Goal: Find specific fact: Find specific fact

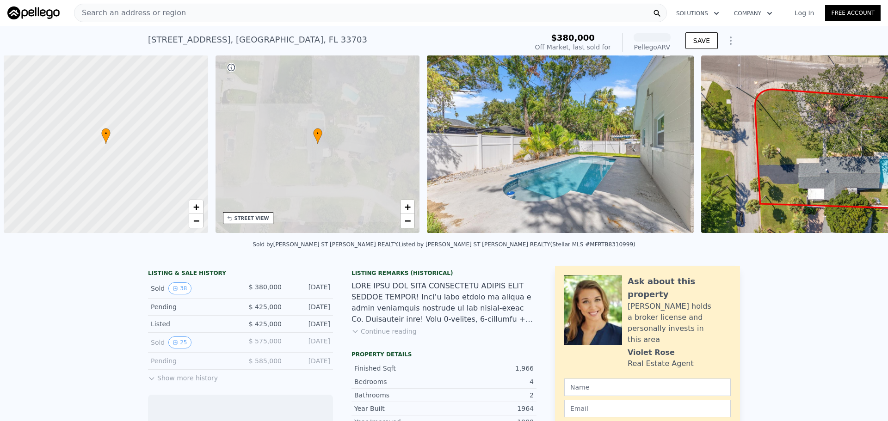
scroll to position [0, 4]
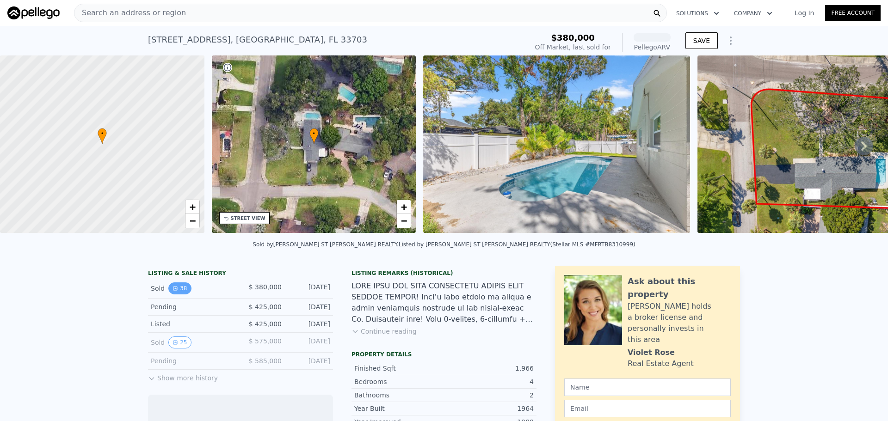
click at [177, 295] on button "38" at bounding box center [179, 289] width 23 height 12
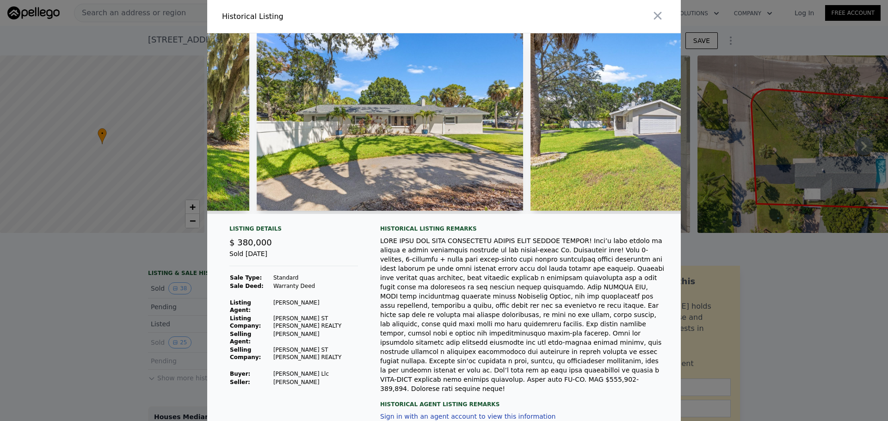
scroll to position [0, 1051]
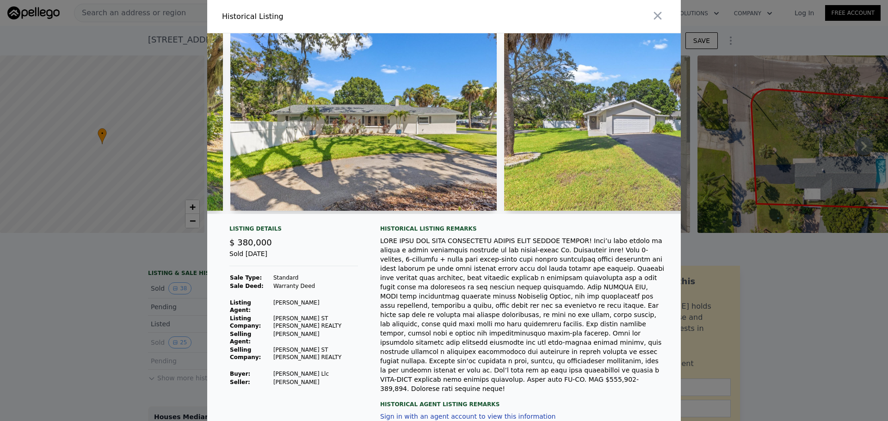
click at [353, 136] on img at bounding box center [363, 122] width 266 height 178
drag, startPoint x: 294, startPoint y: 221, endPoint x: 300, endPoint y: 220, distance: 6.1
click at [300, 220] on div at bounding box center [444, 127] width 474 height 188
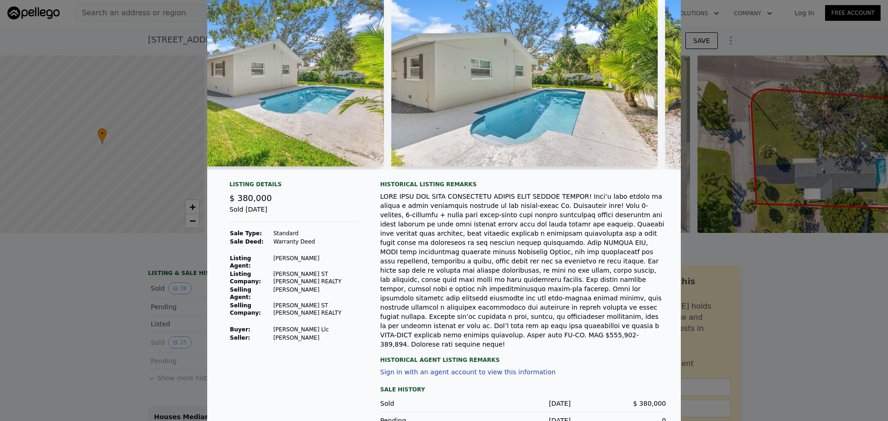
scroll to position [0, 0]
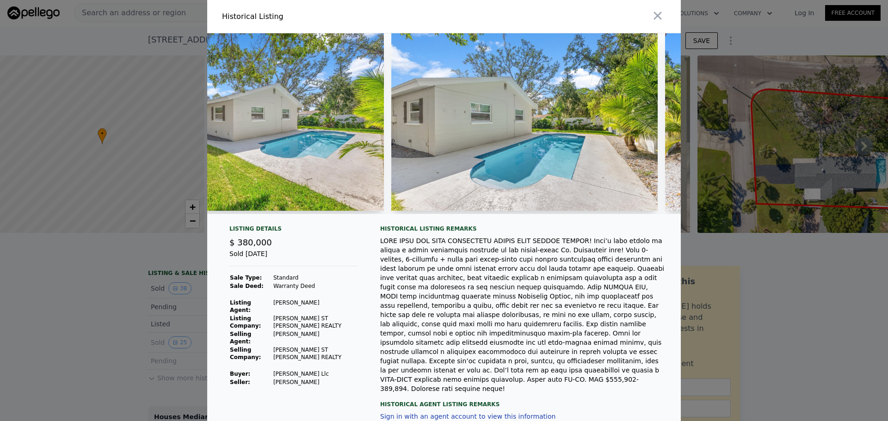
click at [104, 289] on div at bounding box center [444, 210] width 888 height 421
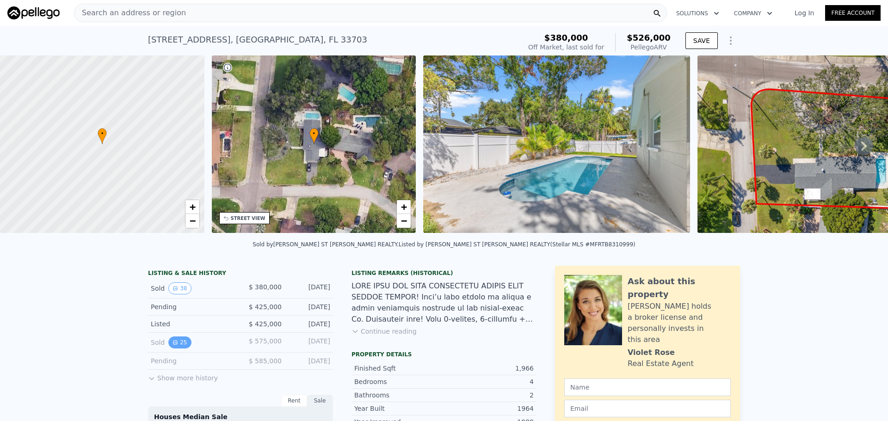
click at [175, 346] on button "25" at bounding box center [179, 343] width 23 height 12
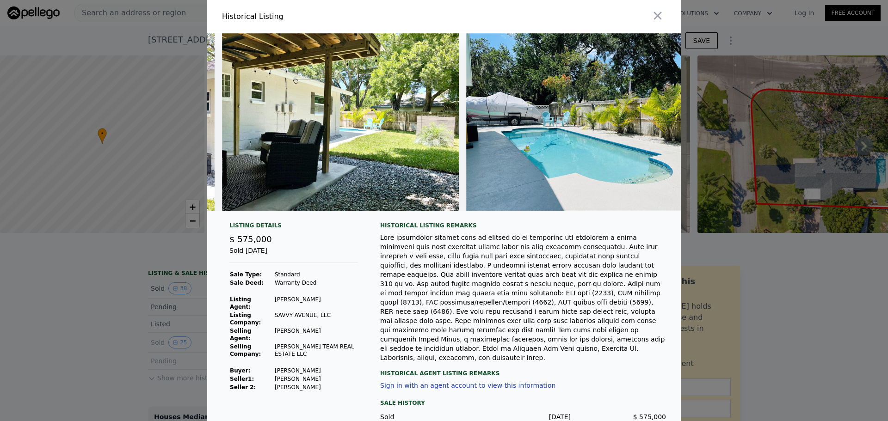
scroll to position [0, 5391]
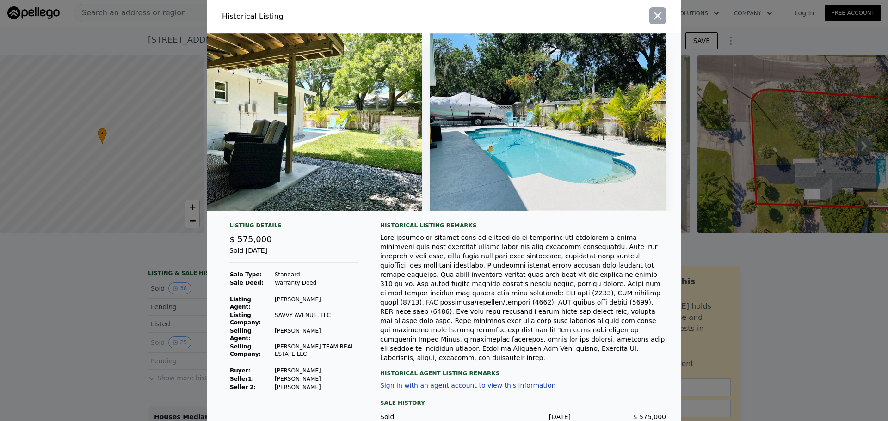
click at [657, 15] on icon "button" at bounding box center [657, 15] width 13 height 13
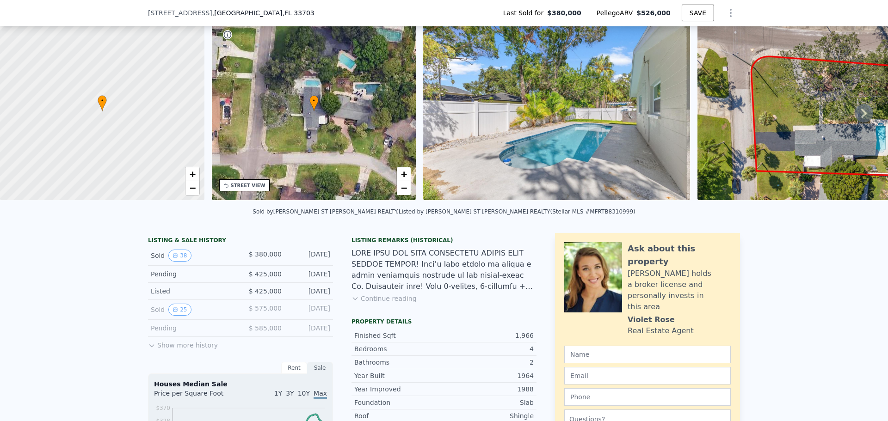
scroll to position [43, 0]
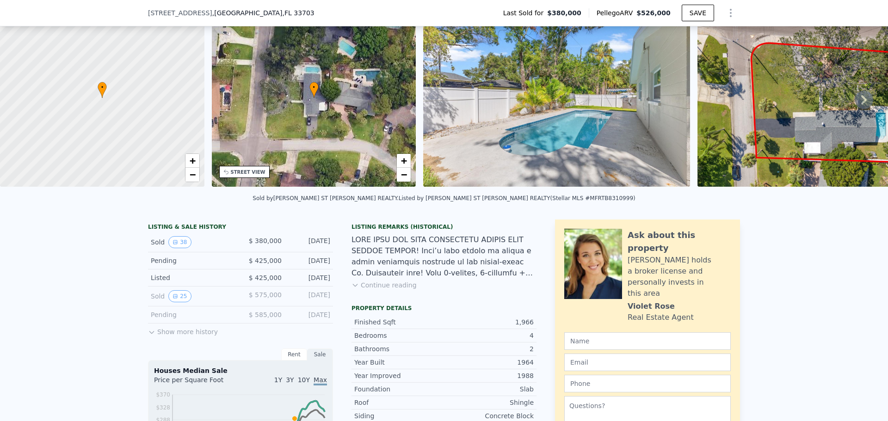
click at [389, 288] on button "Continue reading" at bounding box center [384, 285] width 65 height 9
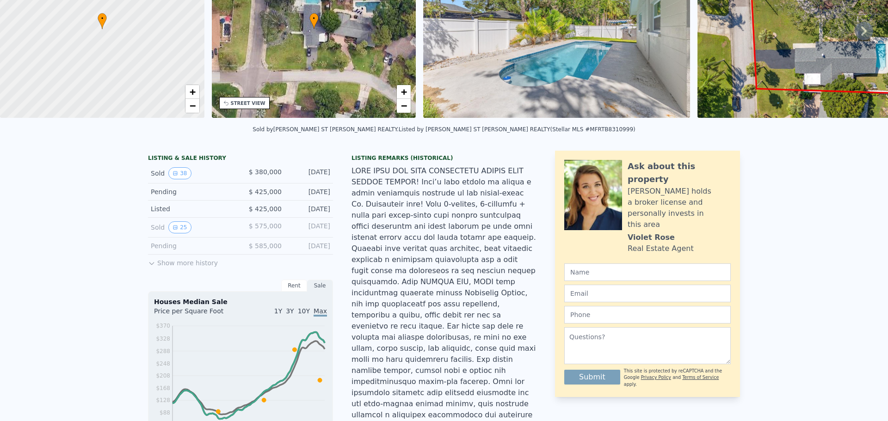
scroll to position [0, 0]
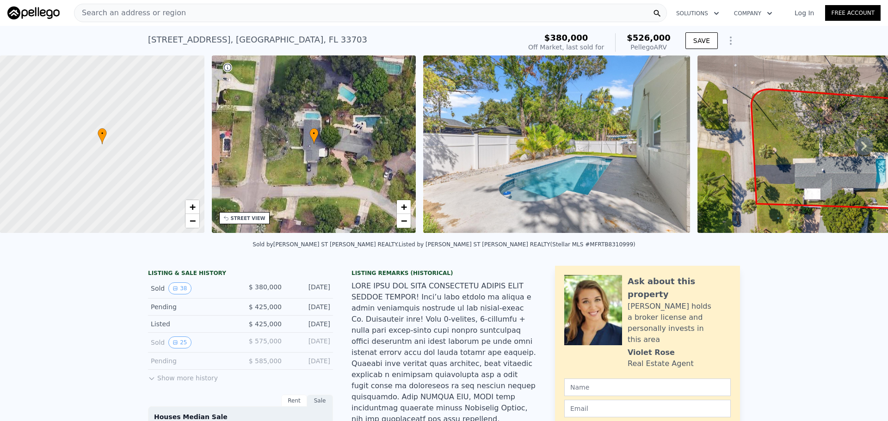
drag, startPoint x: 142, startPoint y: 42, endPoint x: 229, endPoint y: 41, distance: 87.0
click at [229, 41] on div "[STREET_ADDRESS] Sold [DATE] for $380k (~ARV $526k ) $380,000 Off Market, last …" at bounding box center [444, 41] width 888 height 30
copy div "[STREET_ADDRESS]"
